Goal: Task Accomplishment & Management: Use online tool/utility

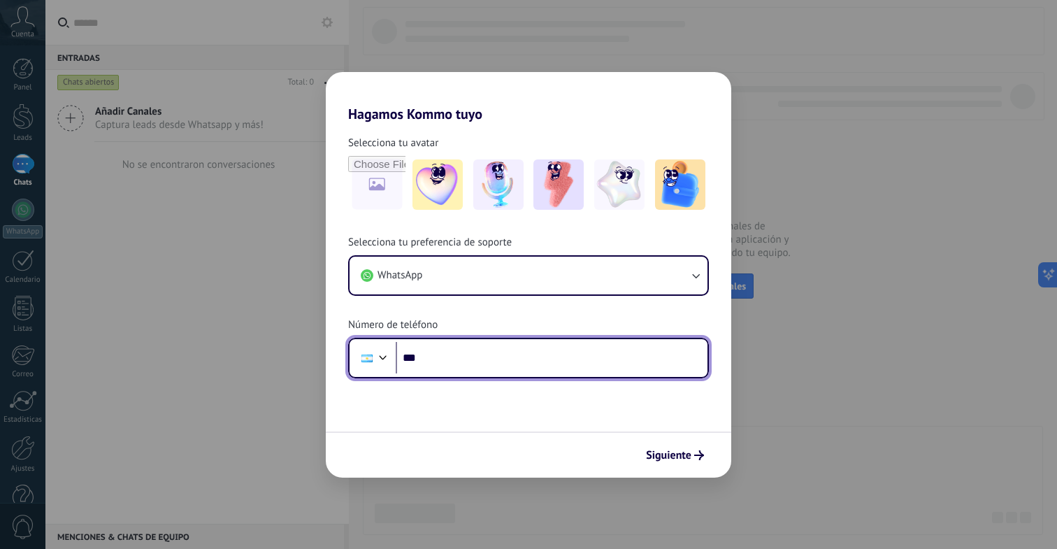
click at [442, 360] on input "***" at bounding box center [552, 358] width 312 height 32
type input "**********"
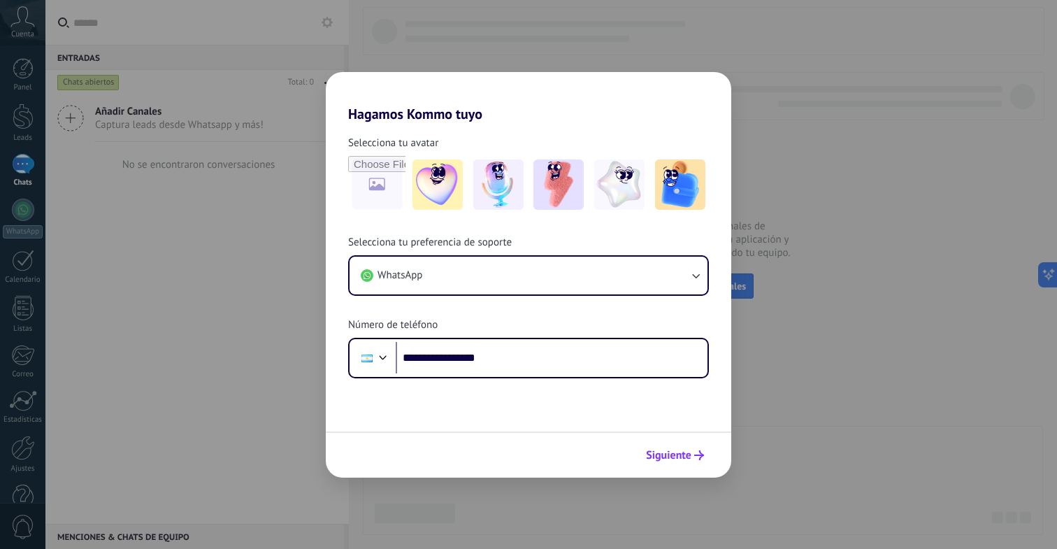
click at [694, 452] on icon "submit" at bounding box center [699, 455] width 10 height 10
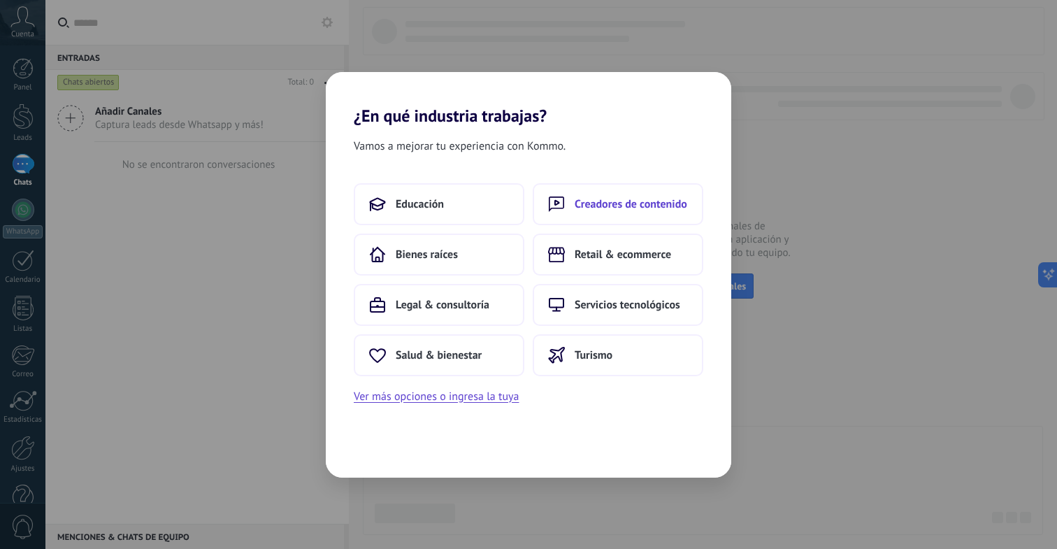
click at [607, 197] on span "Creadores de contenido" at bounding box center [631, 204] width 113 height 14
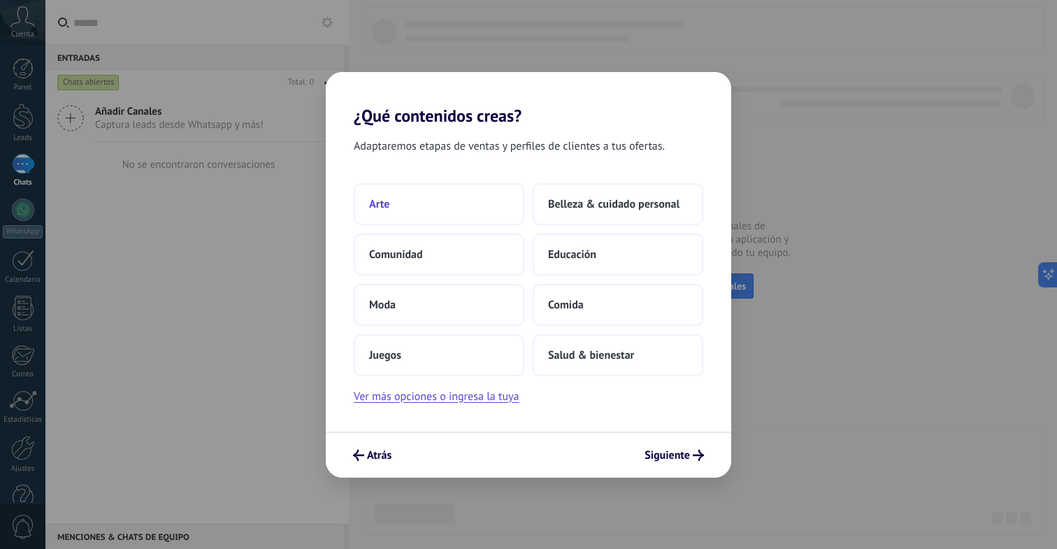
click at [424, 207] on button "Arte" at bounding box center [439, 204] width 171 height 42
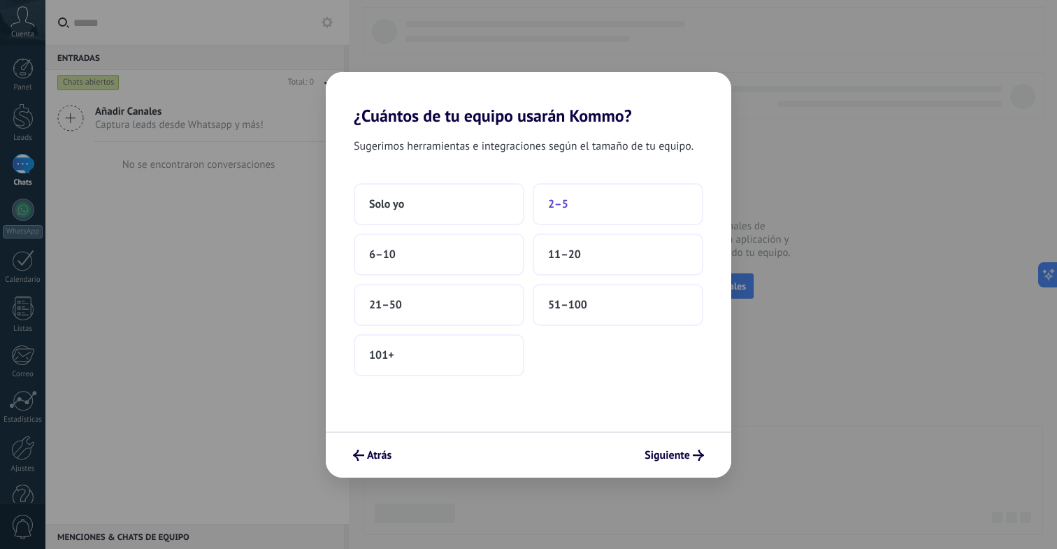
click at [584, 211] on button "2–5" at bounding box center [618, 204] width 171 height 42
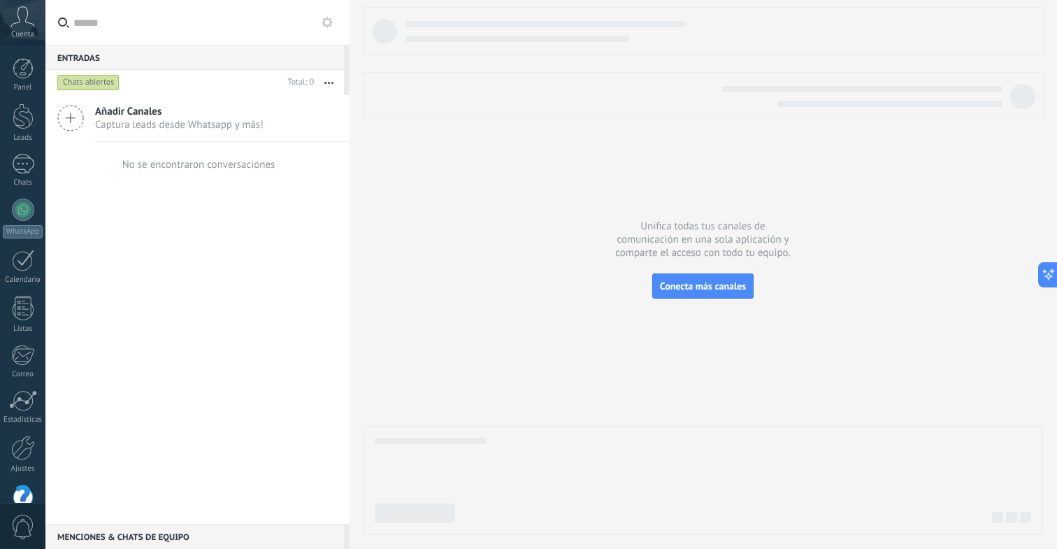
scroll to position [33, 0]
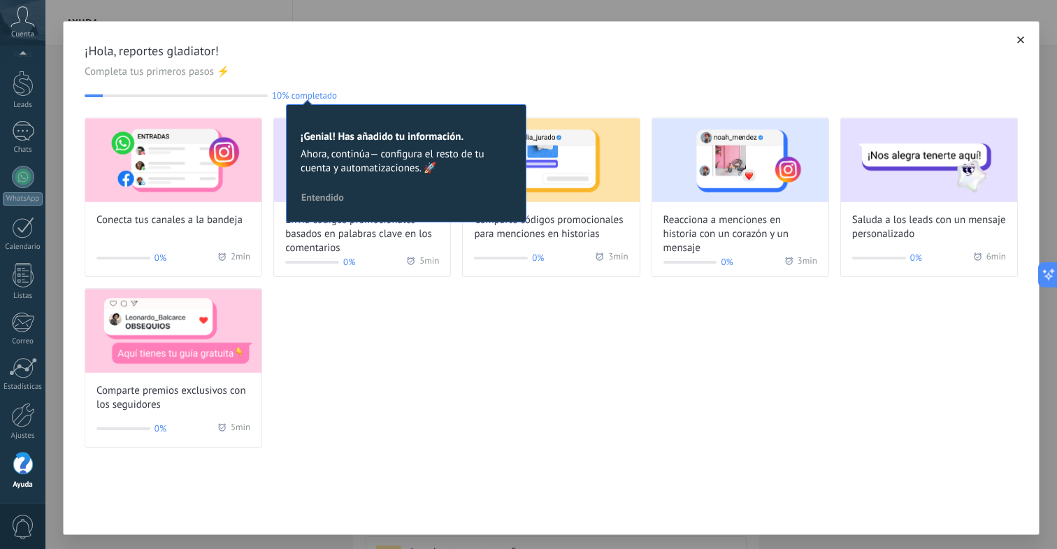
click at [356, 398] on div "Conecta tus canales a la bandeja 0% 2 min Envía códigos promocionales basados e…" at bounding box center [551, 282] width 933 height 330
click at [161, 187] on img at bounding box center [173, 160] width 176 height 84
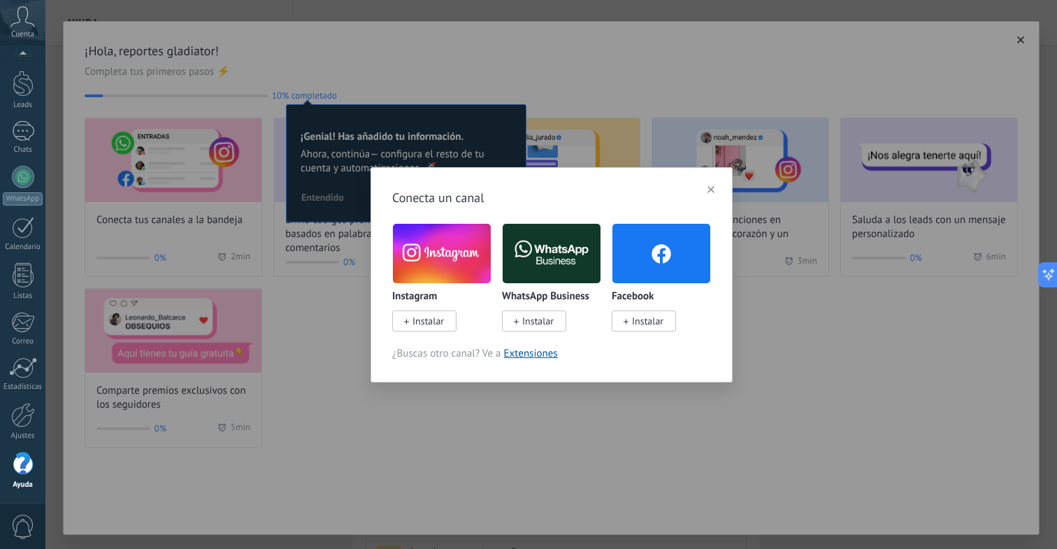
click at [531, 319] on span "Instalar" at bounding box center [537, 321] width 31 height 13
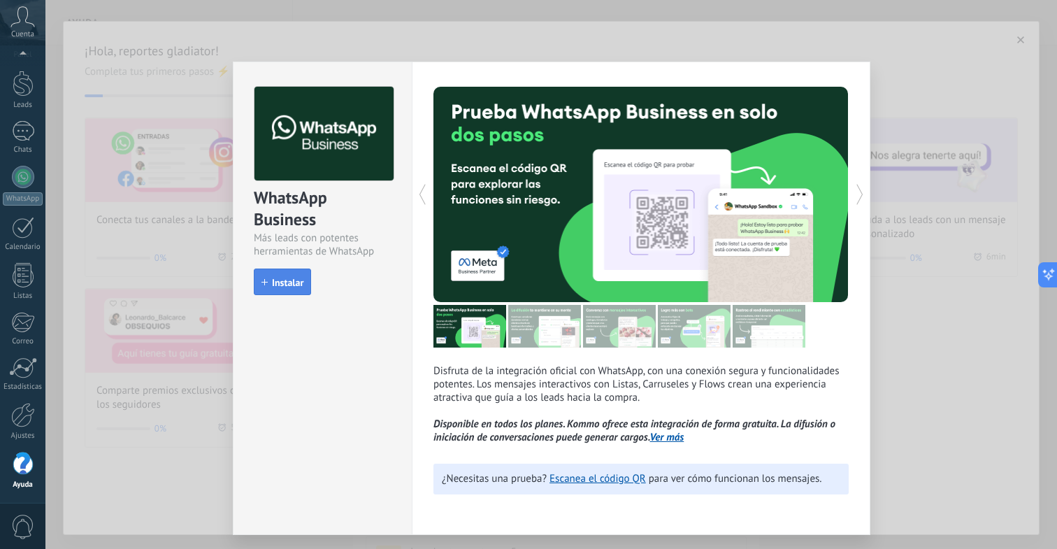
click at [291, 282] on span "Instalar" at bounding box center [287, 282] width 31 height 10
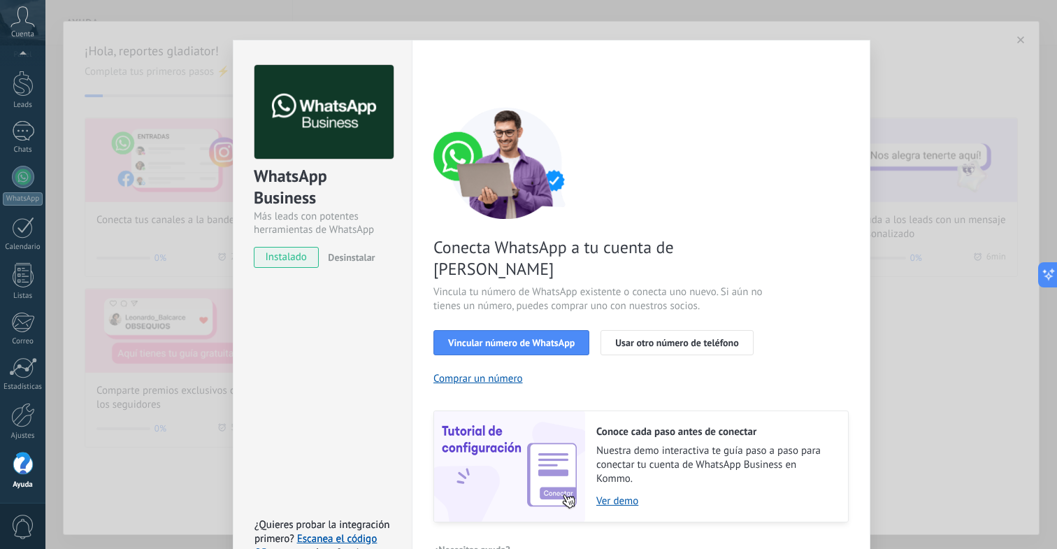
scroll to position [41, 0]
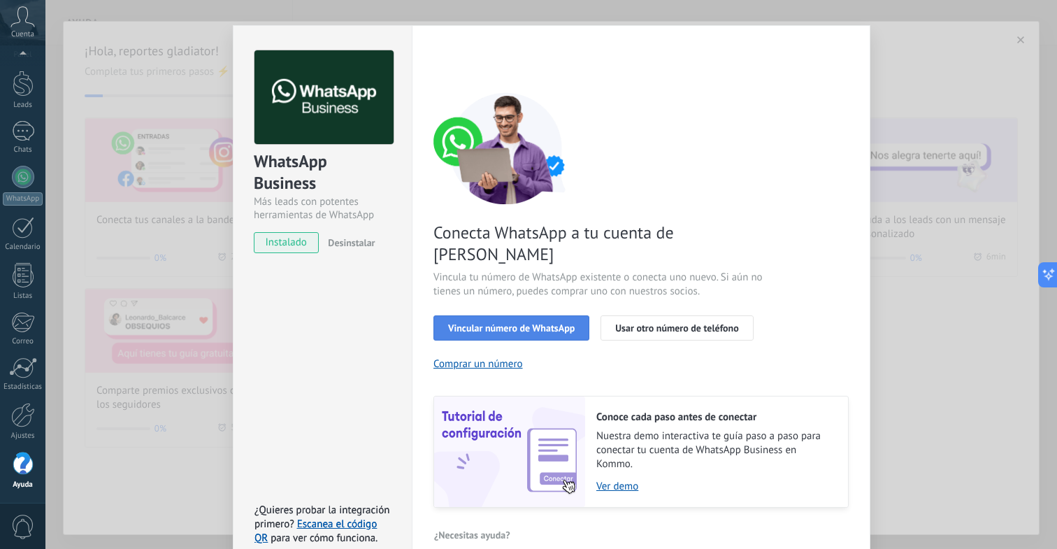
click at [572, 315] on button "Vincular número de WhatsApp" at bounding box center [511, 327] width 156 height 25
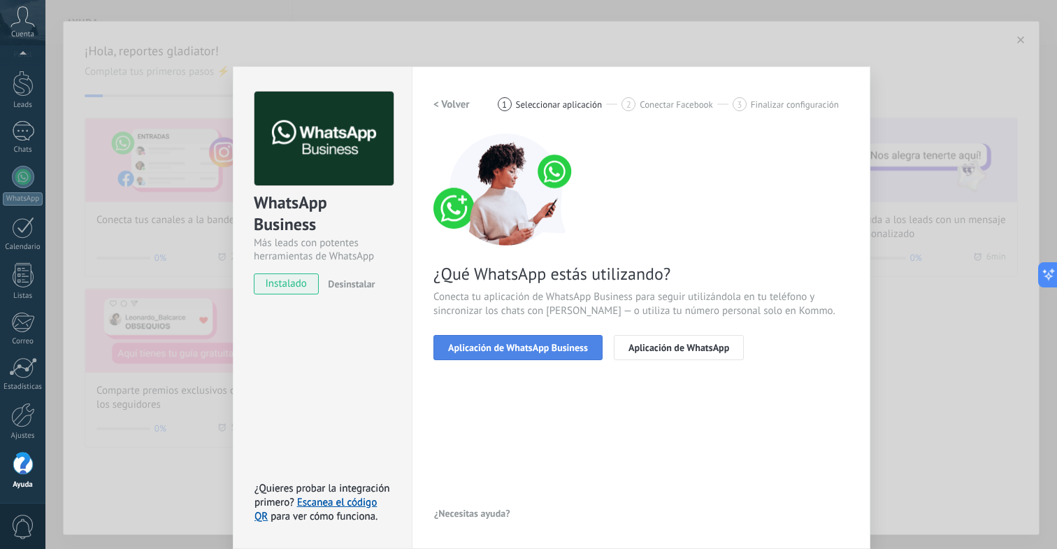
click at [501, 350] on span "Aplicación de WhatsApp Business" at bounding box center [518, 347] width 140 height 10
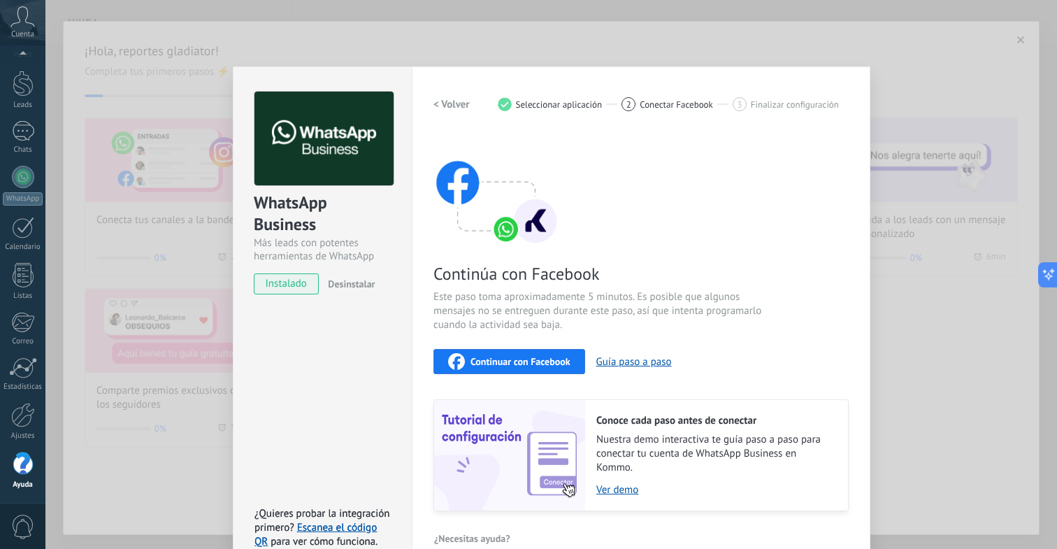
scroll to position [24, 0]
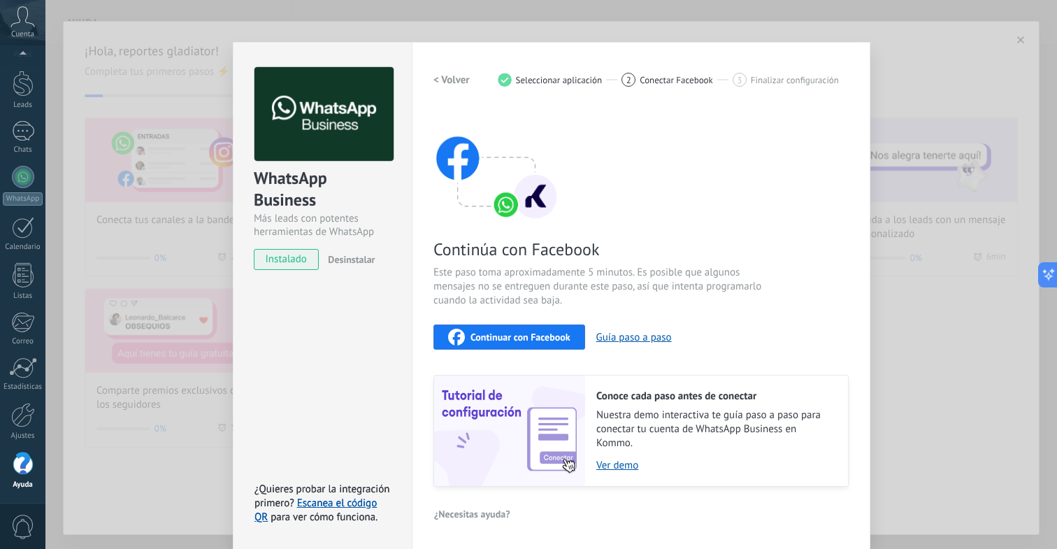
click at [447, 82] on h2 "< Volver" at bounding box center [451, 79] width 36 height 13
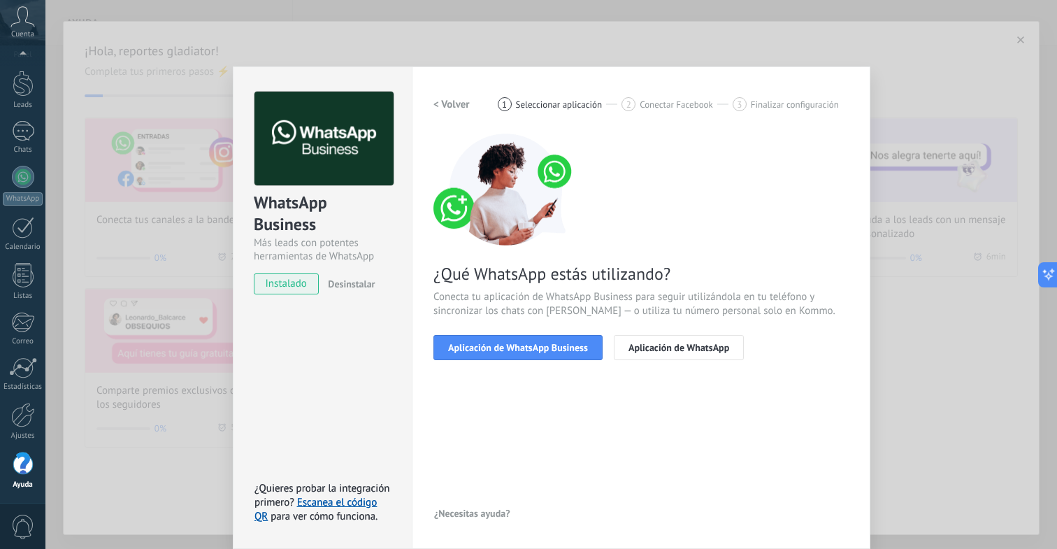
scroll to position [0, 0]
click at [647, 346] on span "Aplicación de WhatsApp" at bounding box center [678, 347] width 101 height 10
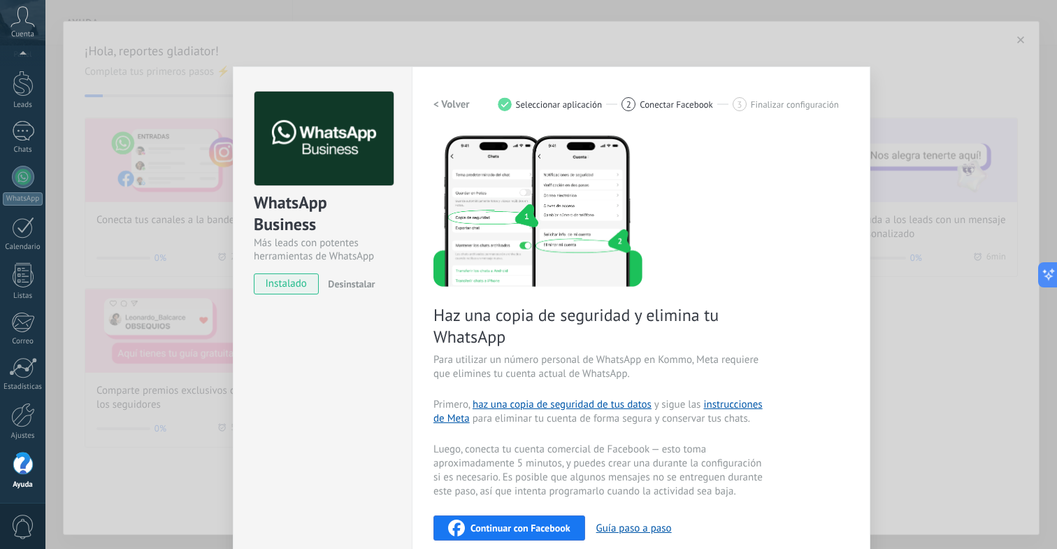
click at [434, 99] on h2 "< Volver" at bounding box center [451, 104] width 36 height 13
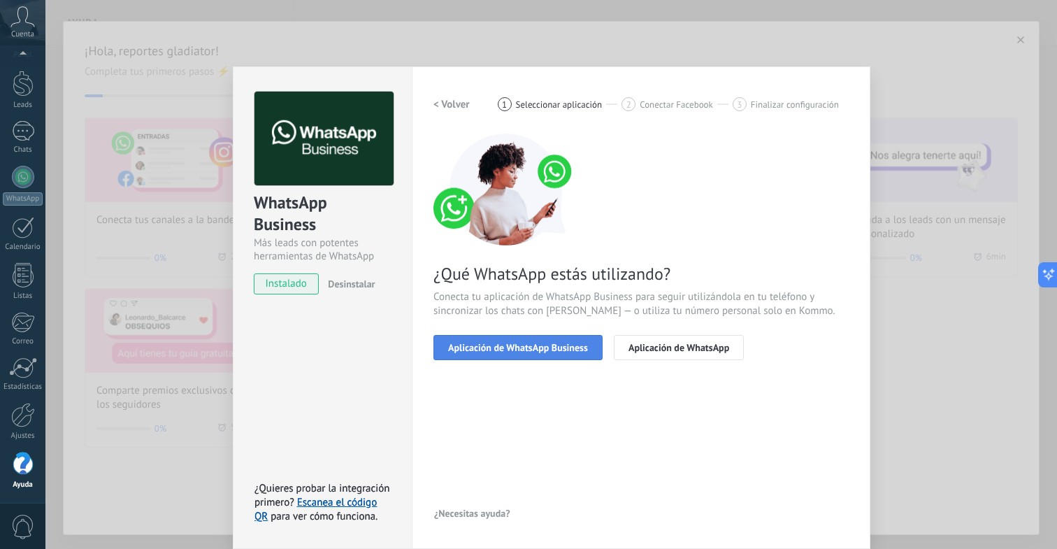
click at [507, 350] on span "Aplicación de WhatsApp Business" at bounding box center [518, 347] width 140 height 10
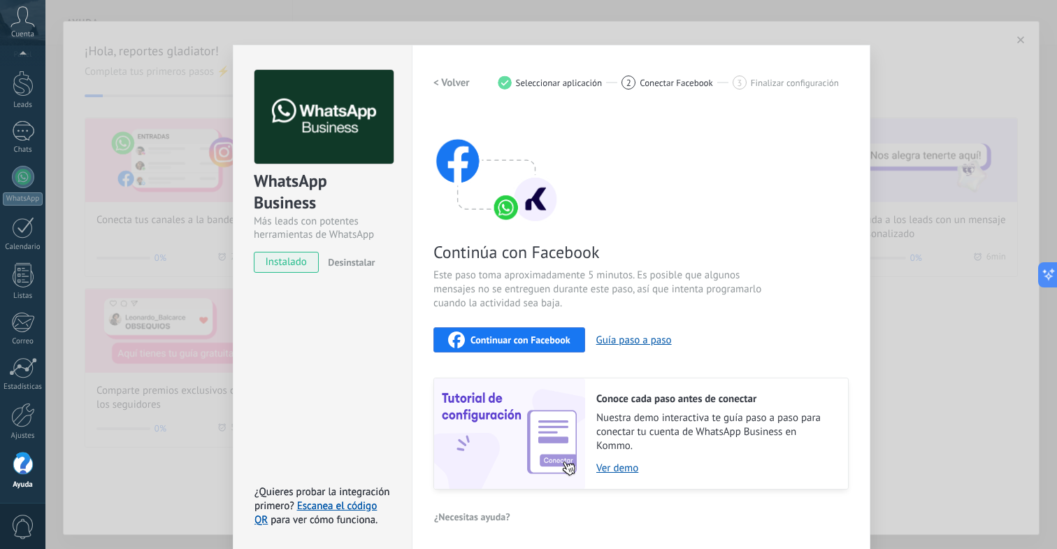
scroll to position [24, 0]
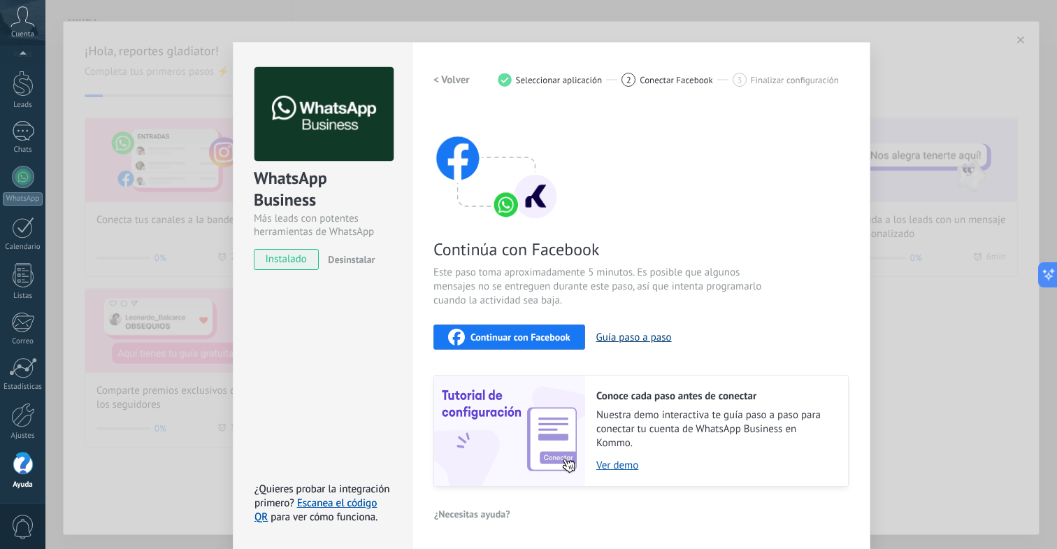
click at [650, 338] on button "Guía paso a paso" at bounding box center [633, 337] width 75 height 13
click at [505, 335] on span "Continuar con Facebook" at bounding box center [520, 337] width 100 height 10
click at [570, 156] on div "Continúa con Facebook Este paso toma aproximadamente 5 minutos. Es posible que …" at bounding box center [640, 297] width 415 height 377
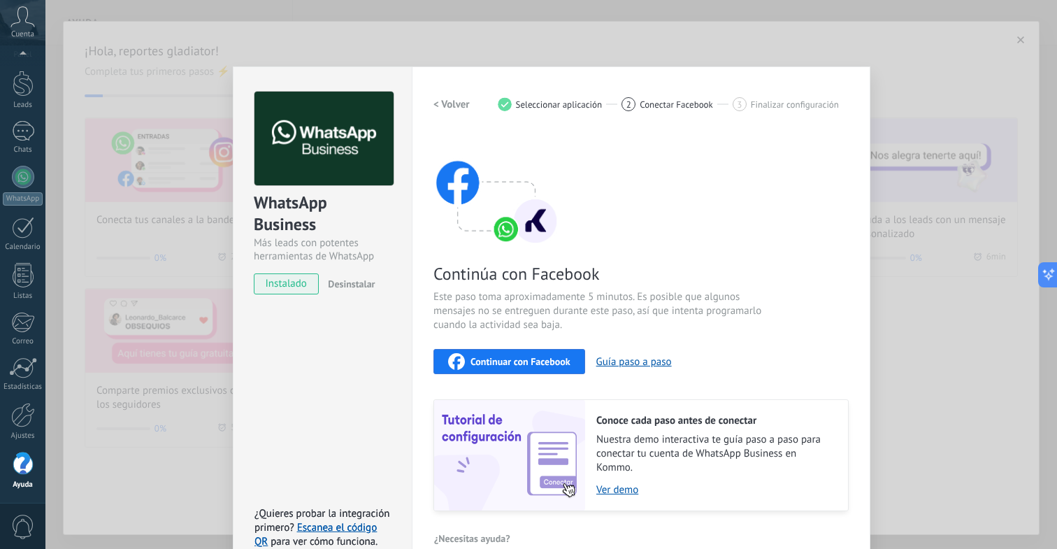
click at [456, 99] on h2 "< Volver" at bounding box center [451, 104] width 36 height 13
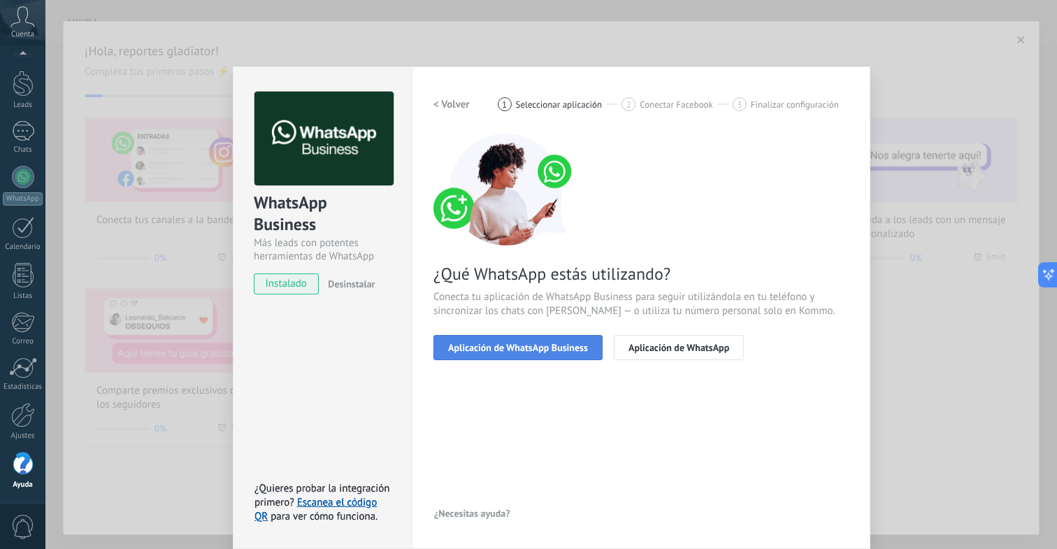
click at [551, 350] on span "Aplicación de WhatsApp Business" at bounding box center [518, 347] width 140 height 10
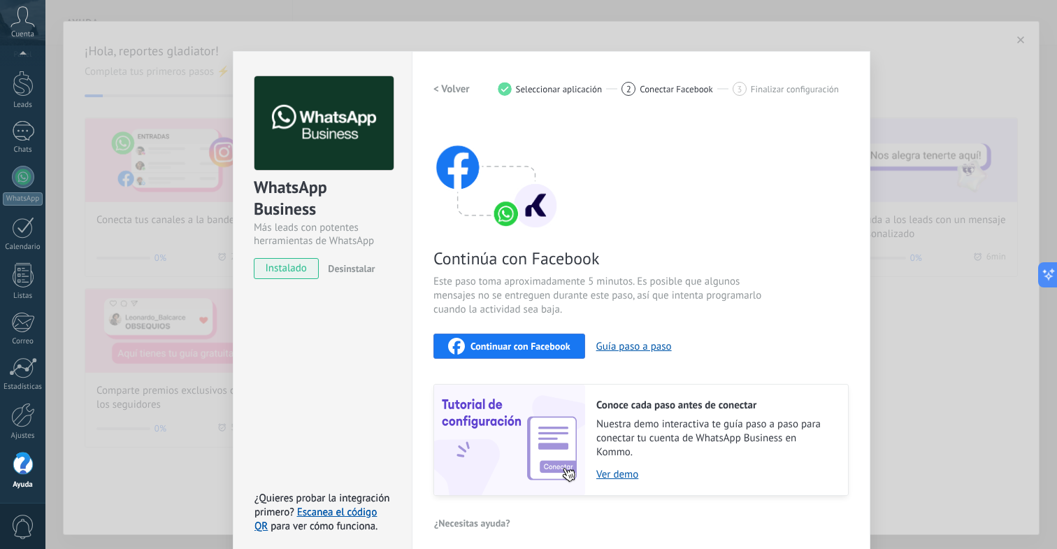
scroll to position [24, 0]
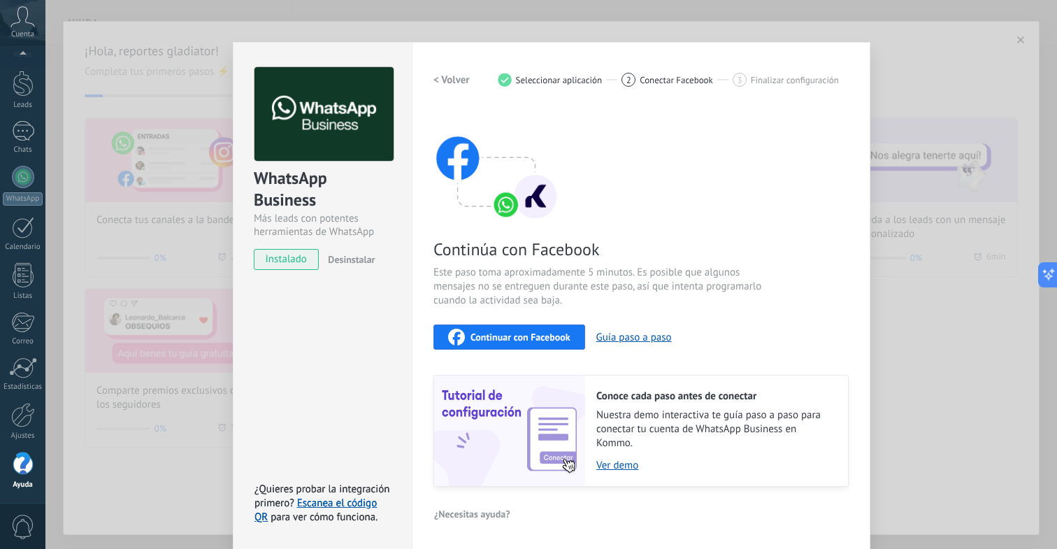
click at [900, 189] on div "WhatsApp Business Más leads con potentes herramientas de WhatsApp instalado Des…" at bounding box center [550, 274] width 1011 height 549
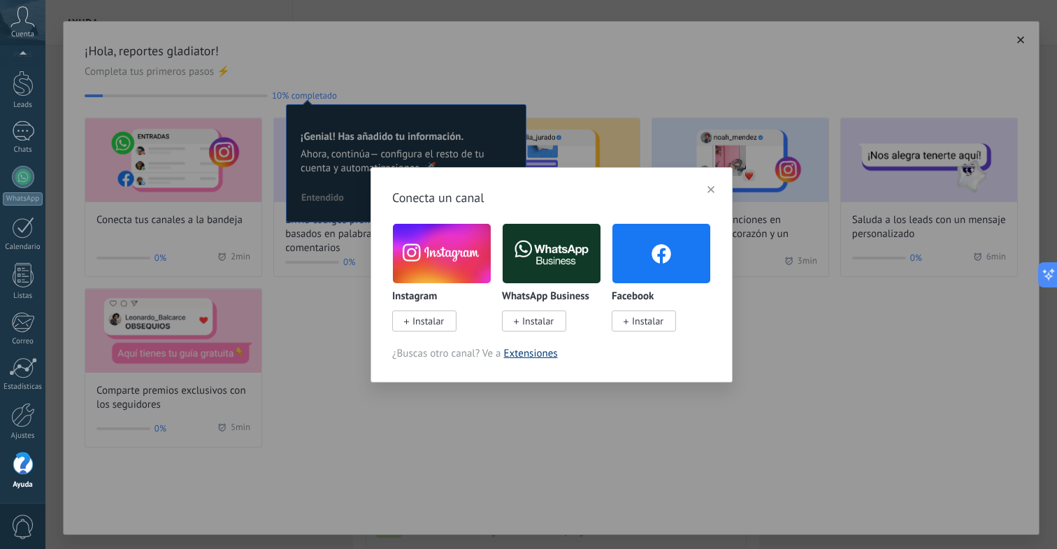
click at [528, 352] on link "Extensiones" at bounding box center [531, 353] width 54 height 13
